Goal: Task Accomplishment & Management: Manage account settings

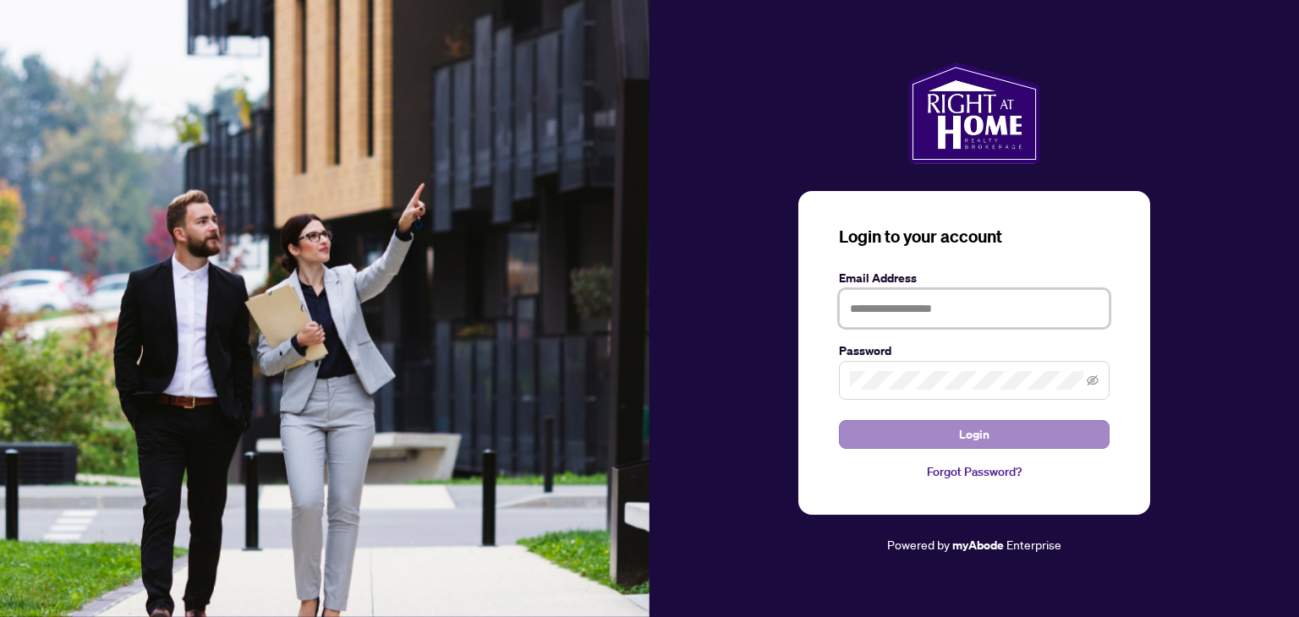
type input "**********"
click at [992, 431] on button "Login" at bounding box center [974, 434] width 271 height 29
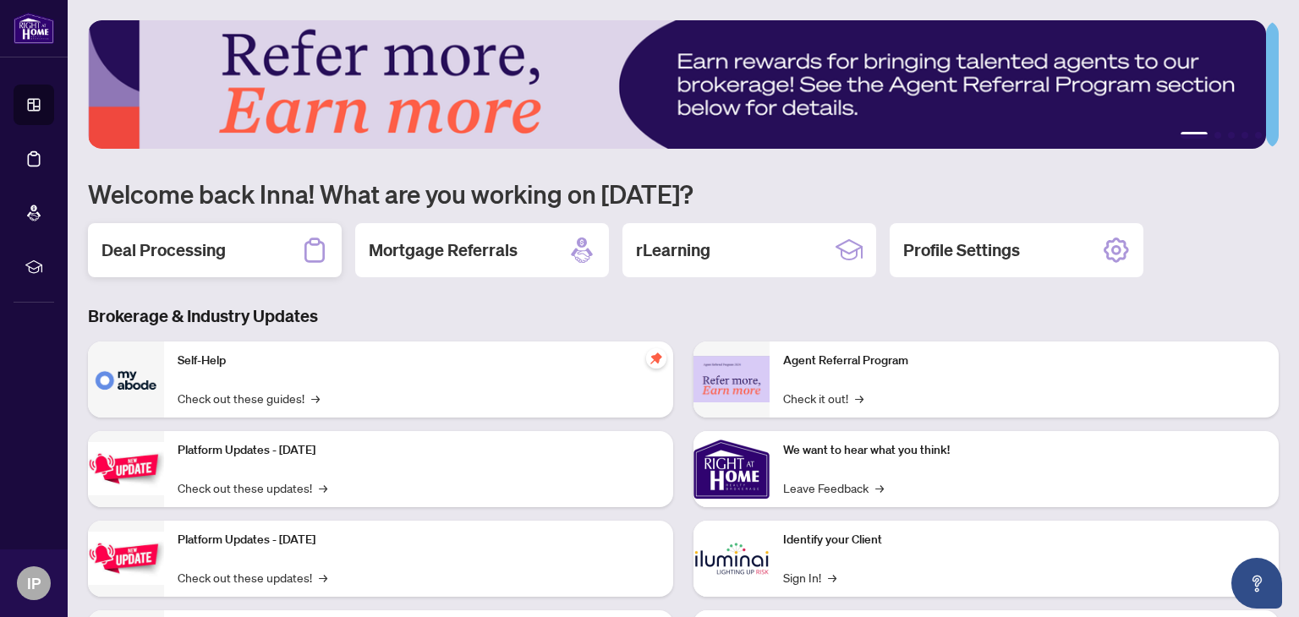
click at [138, 254] on h2 "Deal Processing" at bounding box center [164, 251] width 124 height 24
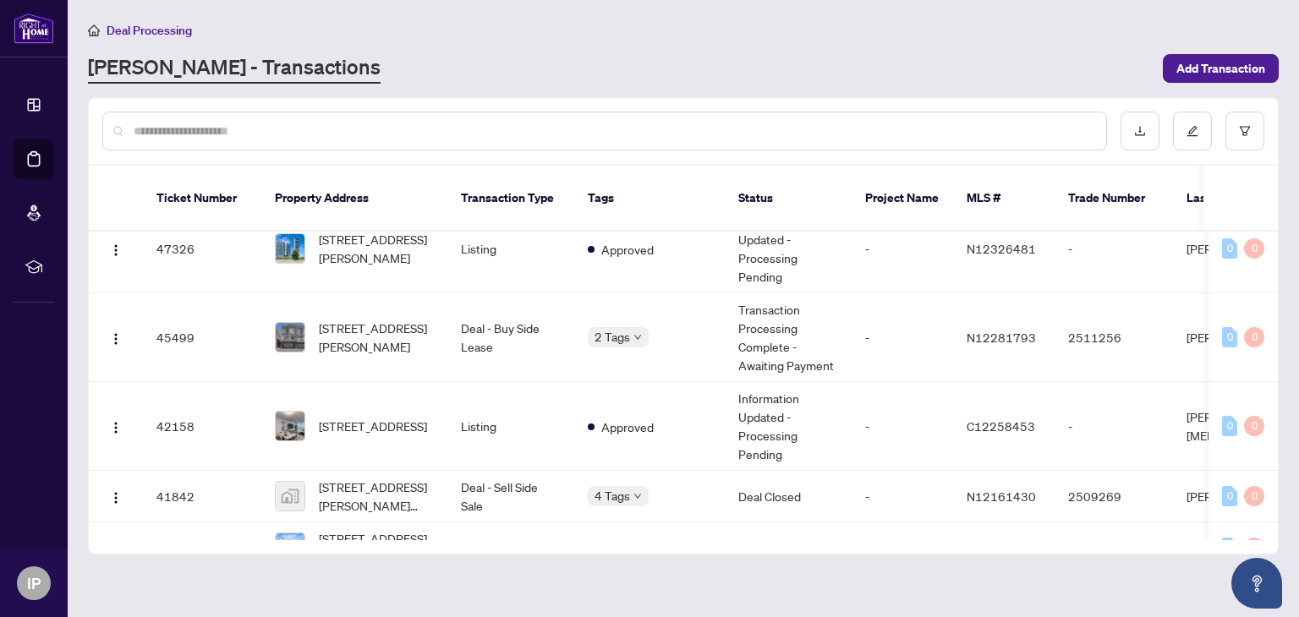
scroll to position [85, 0]
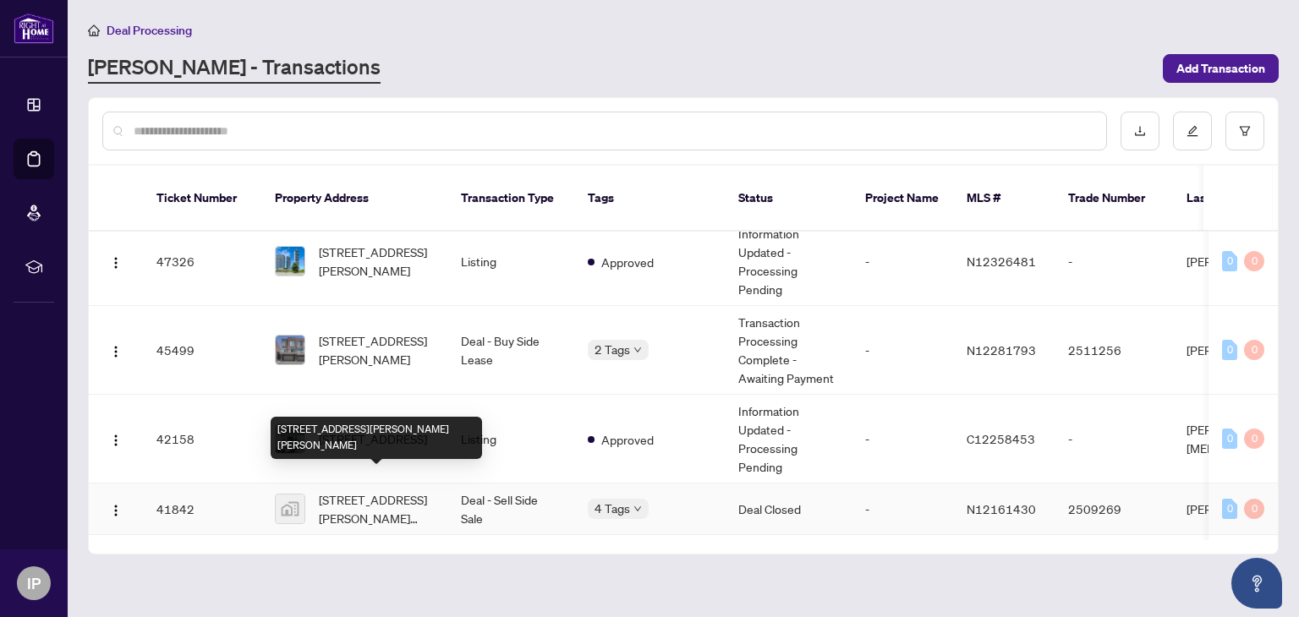
click at [365, 491] on span "[STREET_ADDRESS][PERSON_NAME][PERSON_NAME]" at bounding box center [376, 509] width 115 height 37
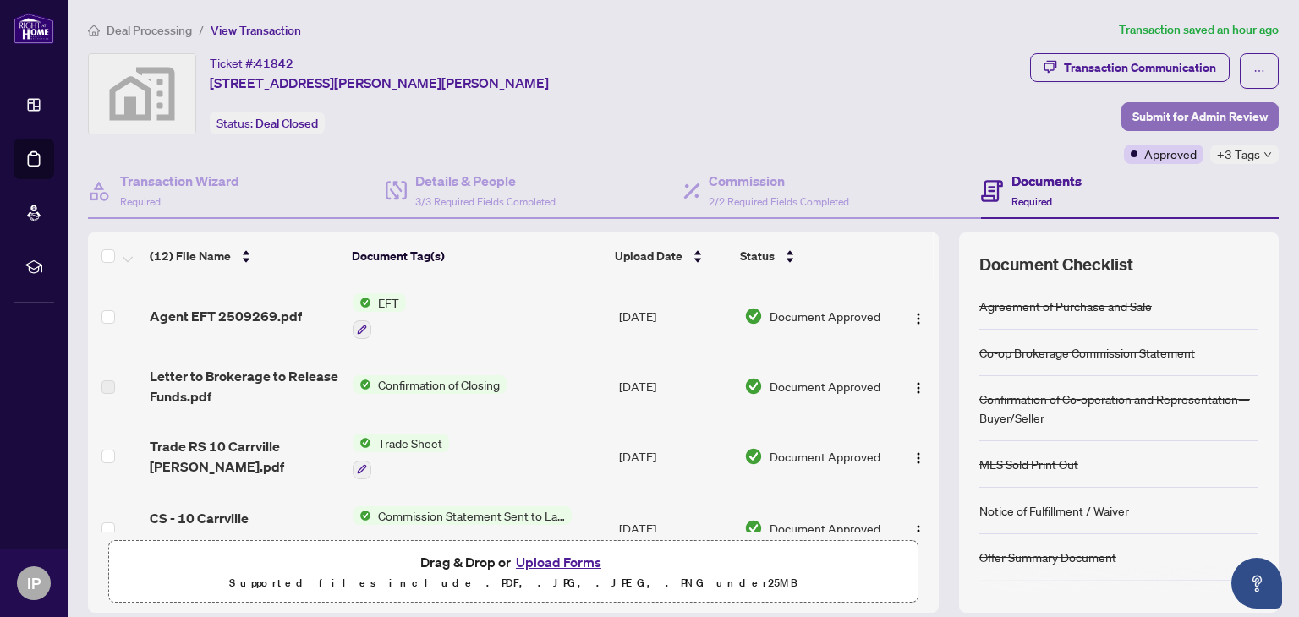
click at [1187, 115] on span "Submit for Admin Review" at bounding box center [1200, 116] width 135 height 27
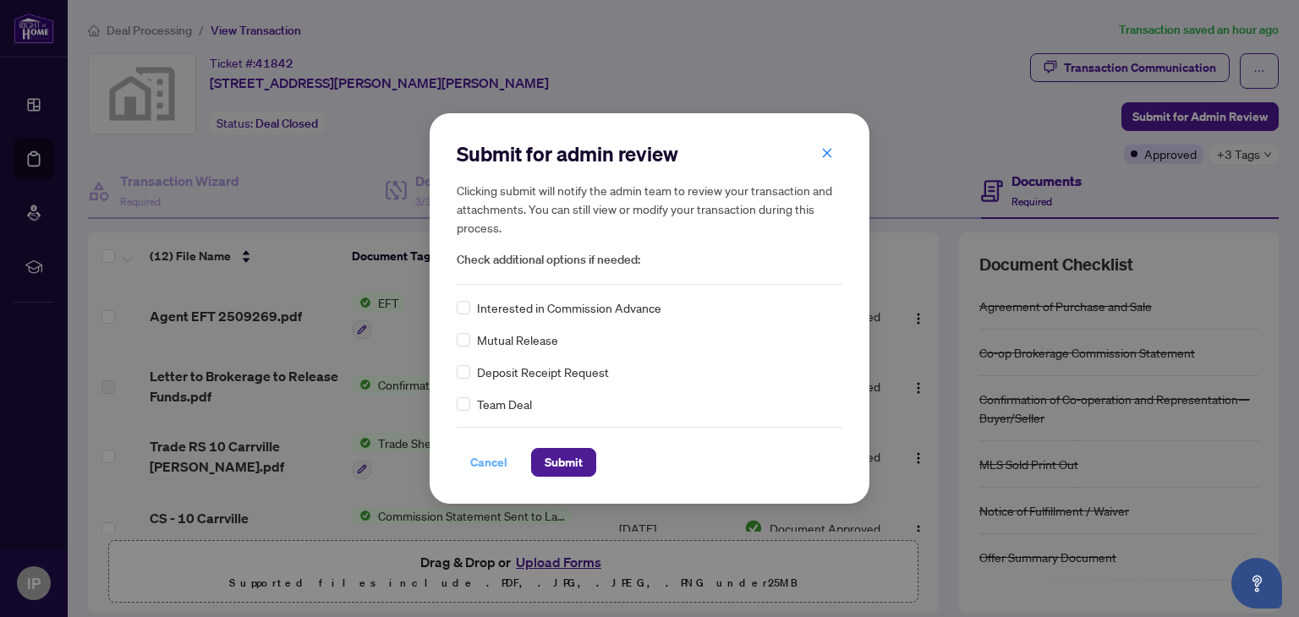
click at [486, 473] on span "Cancel" at bounding box center [488, 462] width 37 height 27
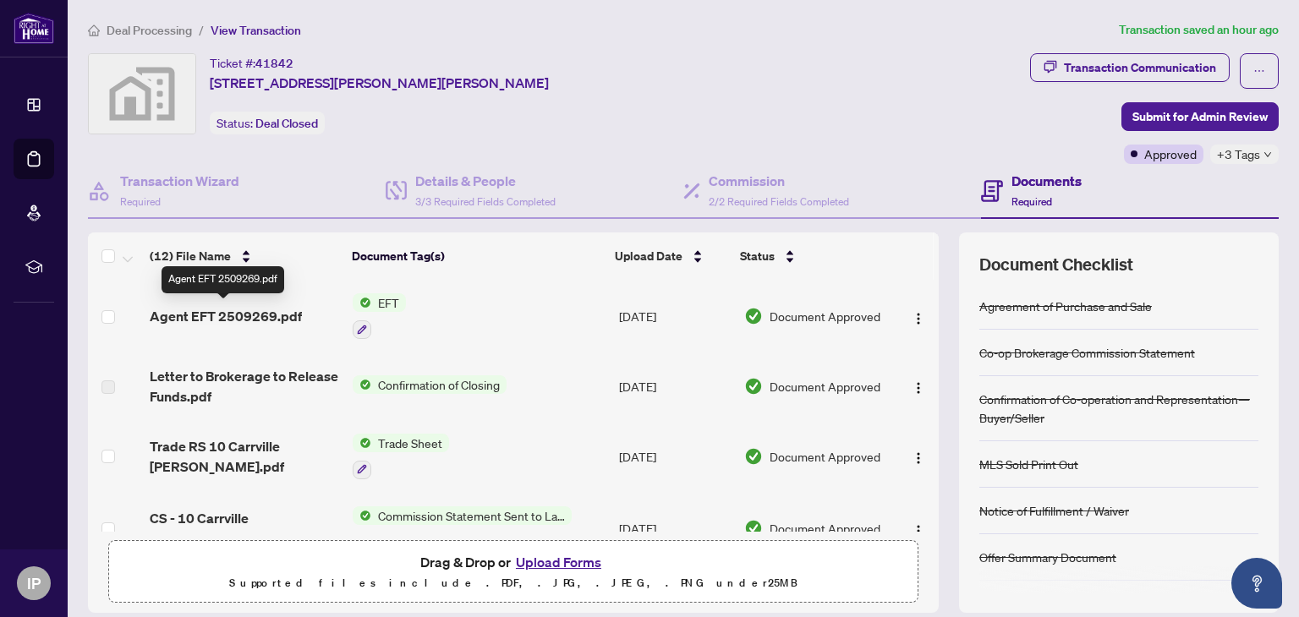
click at [247, 308] on span "Agent EFT 2509269.pdf" at bounding box center [226, 316] width 152 height 20
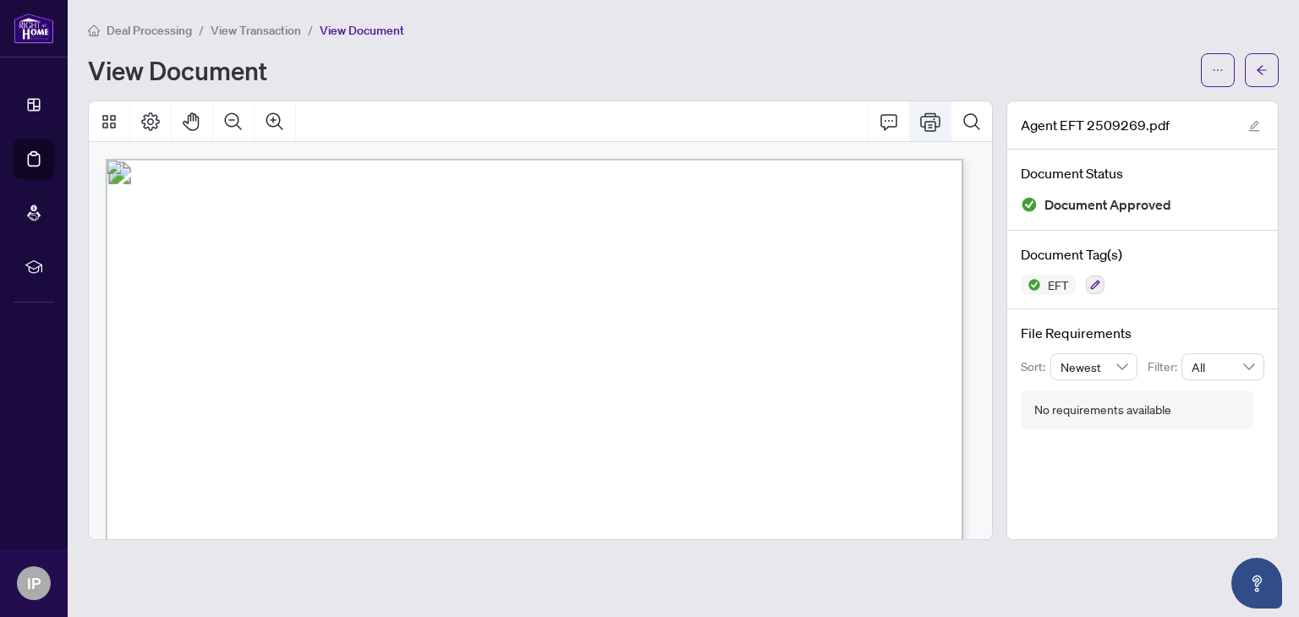
click at [927, 121] on icon "Print" at bounding box center [930, 122] width 20 height 20
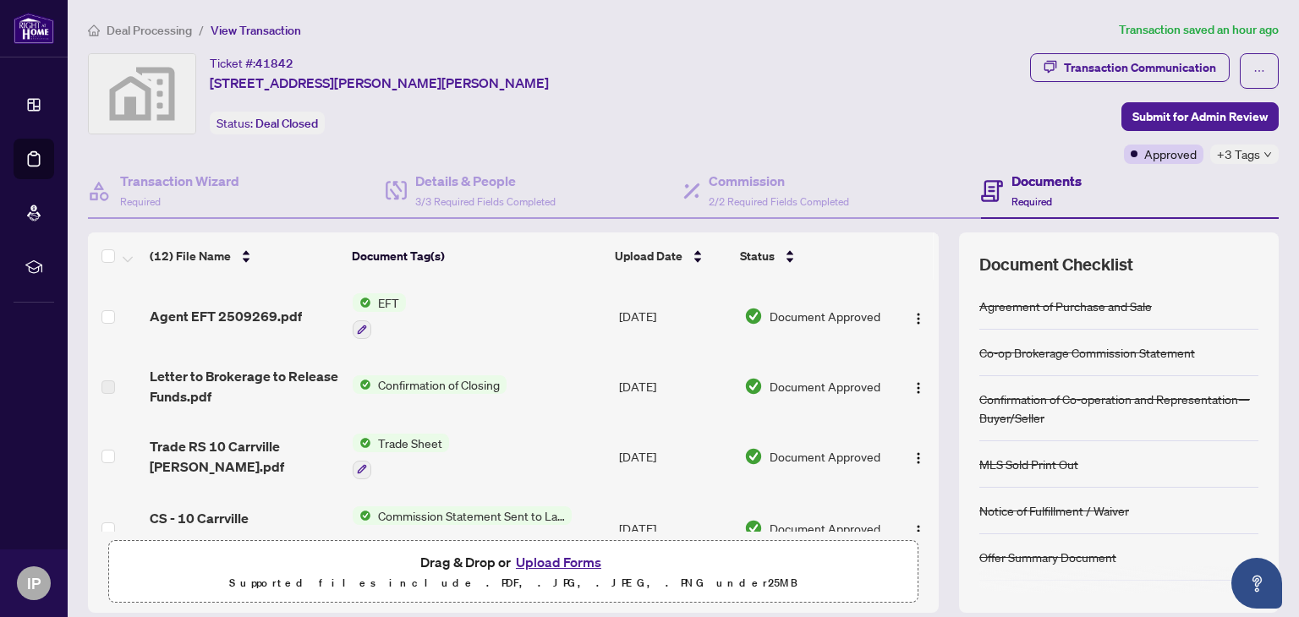
click at [420, 380] on span "Confirmation of Closing" at bounding box center [438, 385] width 135 height 19
click at [487, 377] on span "Confirmation of Closing" at bounding box center [438, 385] width 135 height 19
click at [912, 383] on img "button" at bounding box center [919, 388] width 14 height 14
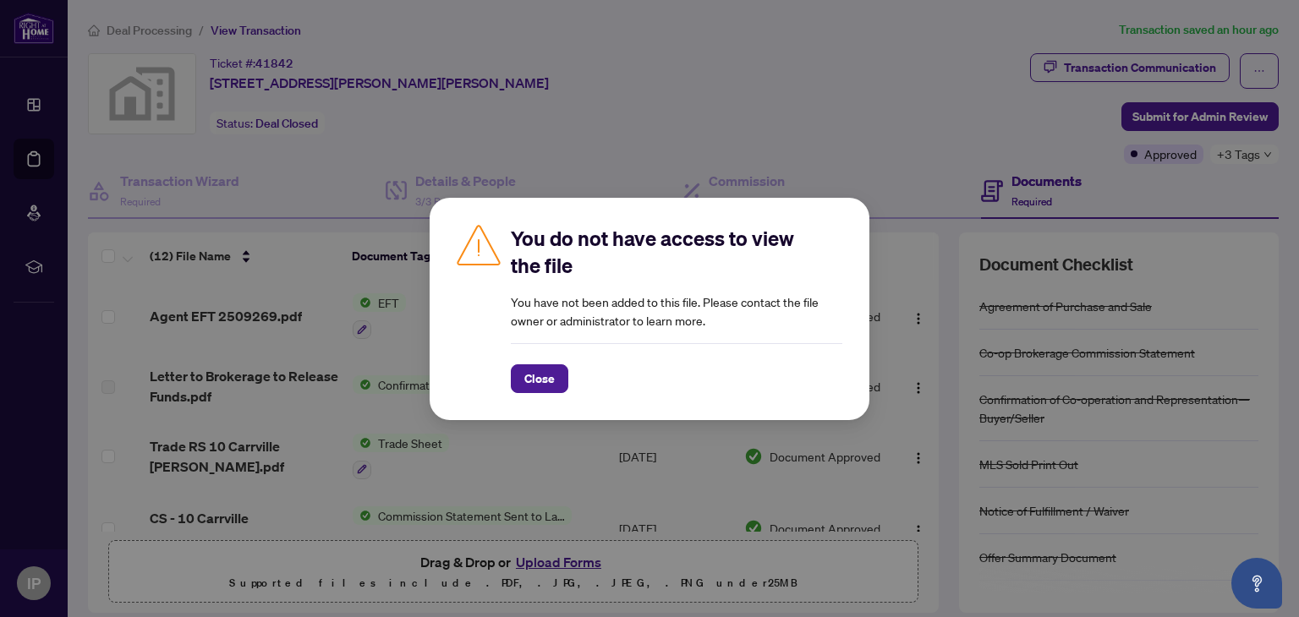
click at [963, 227] on div "You do not have access to view the file You have not been added to this file. P…" at bounding box center [649, 308] width 1299 height 617
click at [961, 519] on div "You do not have access to view the file You have not been added to this file. P…" at bounding box center [649, 308] width 1299 height 617
click at [541, 392] on button "Close" at bounding box center [540, 379] width 58 height 29
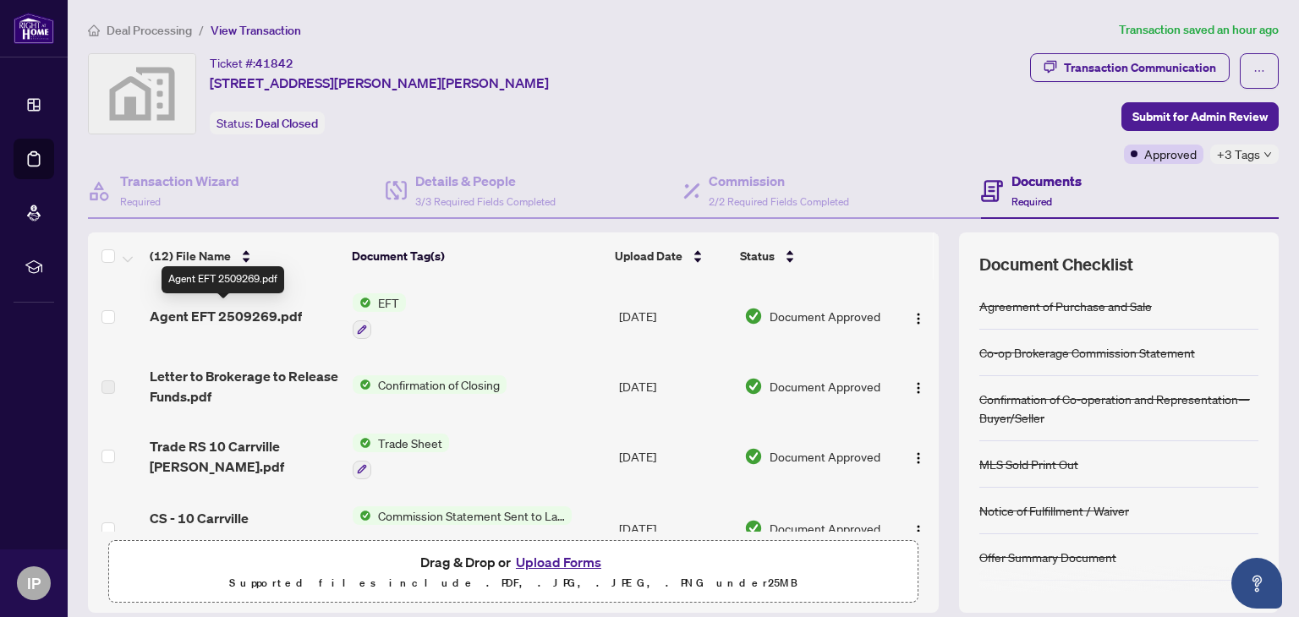
click at [159, 315] on span "Agent EFT 2509269.pdf" at bounding box center [226, 316] width 152 height 20
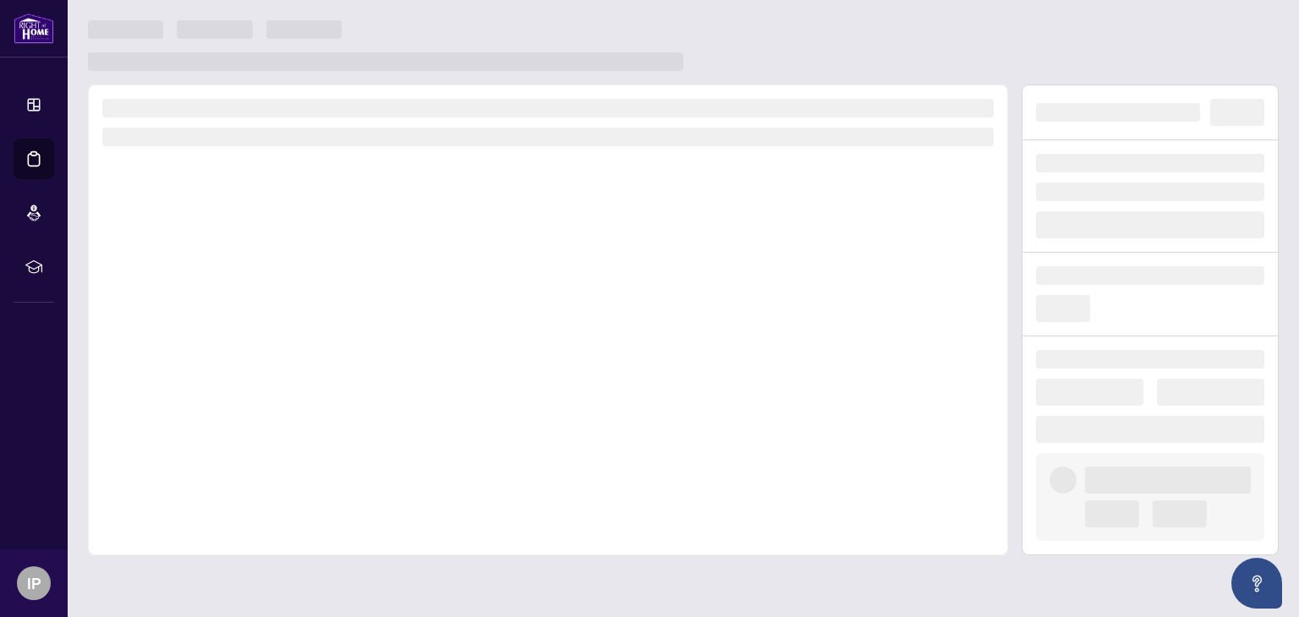
click at [159, 315] on div at bounding box center [548, 320] width 920 height 471
